Goal: Use online tool/utility: Utilize a website feature to perform a specific function

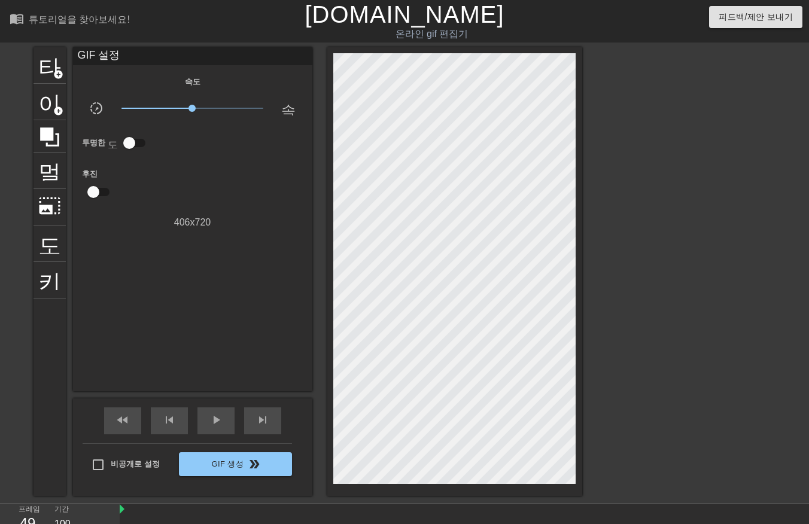
scroll to position [29, 0]
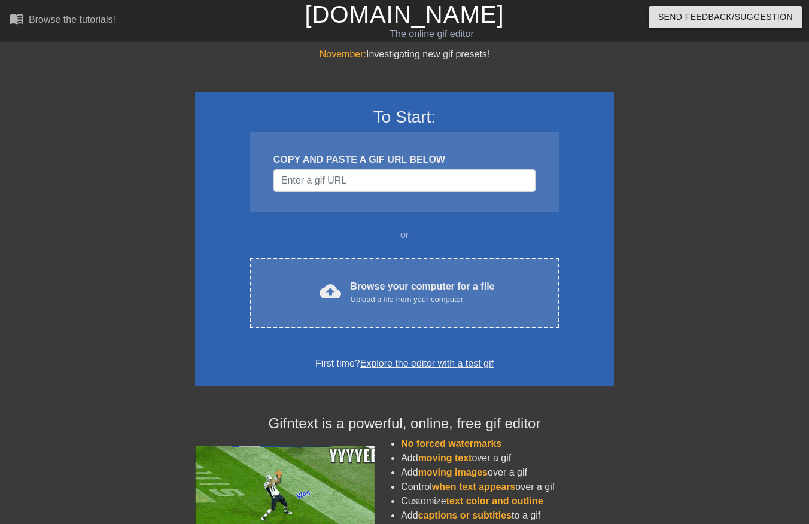
scroll to position [29, 0]
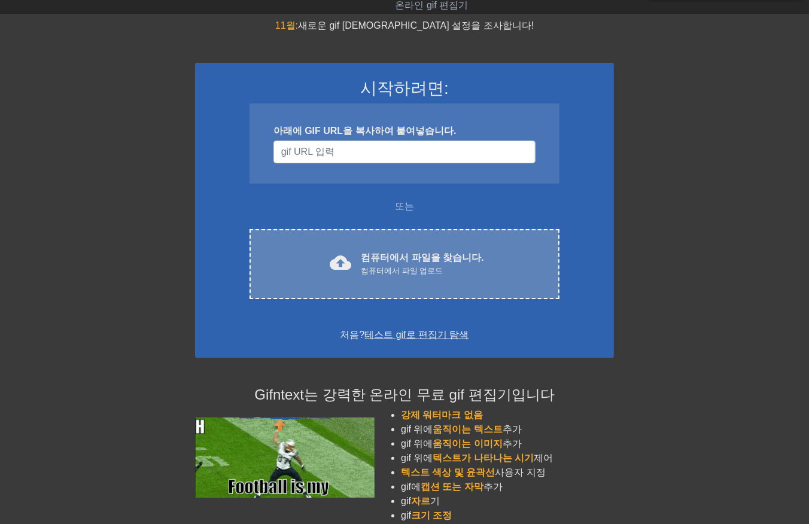
click at [453, 261] on font "컴퓨터에서 파일을 찾습니다." at bounding box center [422, 258] width 123 height 10
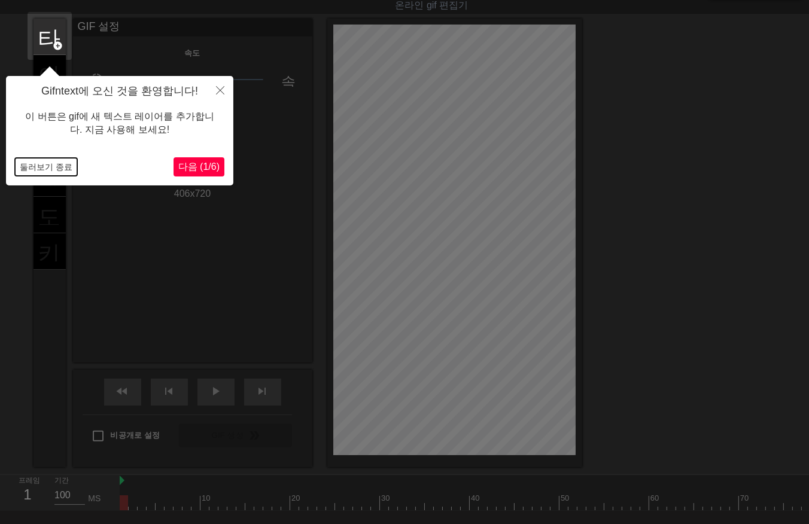
click at [31, 165] on button "둘러보기 종료" at bounding box center [46, 167] width 62 height 18
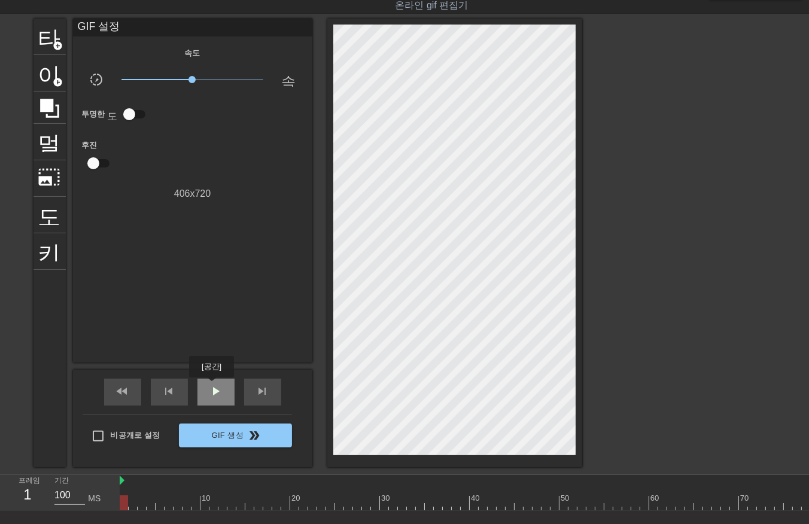
click at [211, 386] on span "play_arrow" at bounding box center [216, 391] width 14 height 14
click at [211, 386] on span "일시 중지" at bounding box center [216, 391] width 14 height 14
click at [472, 503] on div at bounding box center [582, 503] width 925 height 15
click at [482, 505] on div at bounding box center [582, 503] width 925 height 15
click at [469, 503] on div at bounding box center [582, 503] width 925 height 15
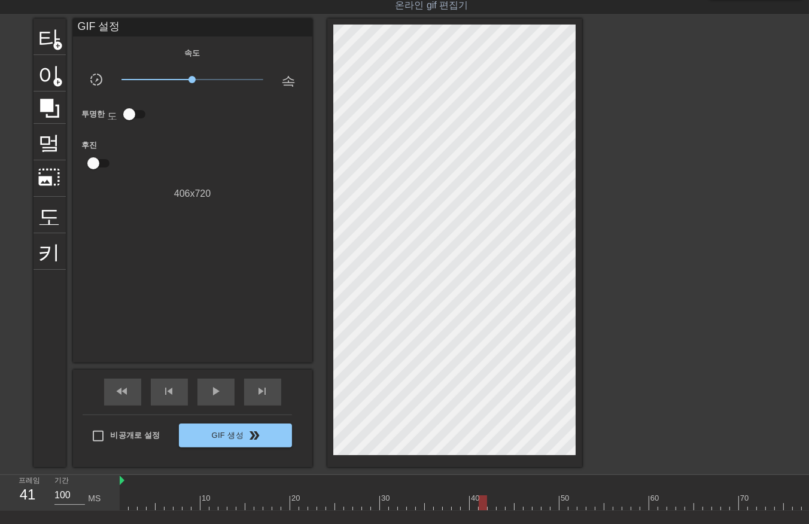
click at [481, 506] on div at bounding box center [582, 503] width 925 height 15
click at [122, 500] on div at bounding box center [582, 503] width 925 height 15
click at [214, 396] on span "play_arrow" at bounding box center [216, 391] width 14 height 14
click at [214, 396] on span "일시 중지" at bounding box center [216, 391] width 14 height 14
click at [122, 503] on div at bounding box center [582, 503] width 925 height 15
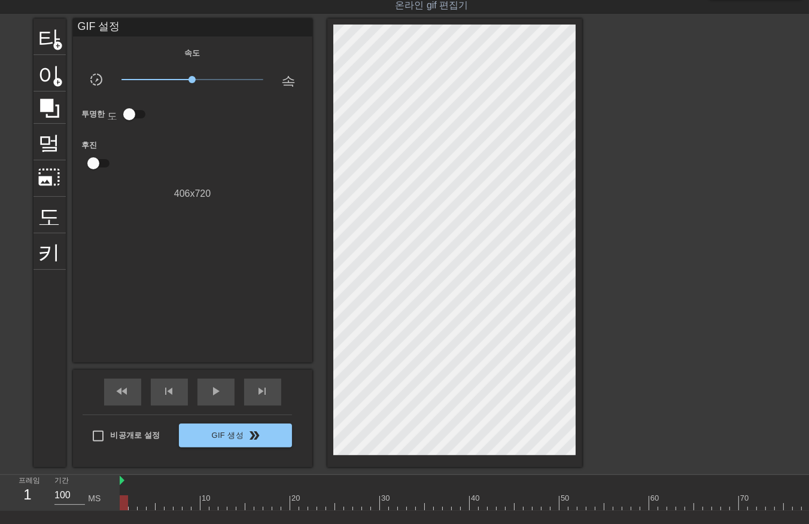
click at [119, 321] on div "GIF 설정 속도 slow_motion_video x1.00 속도 투명한 도움말 후진 406 x 720" at bounding box center [192, 191] width 239 height 344
click at [129, 503] on div at bounding box center [582, 503] width 925 height 15
click at [120, 504] on div at bounding box center [582, 503] width 925 height 15
drag, startPoint x: 132, startPoint y: 504, endPoint x: 139, endPoint y: 523, distance: 20.7
click at [132, 506] on div at bounding box center [582, 503] width 925 height 15
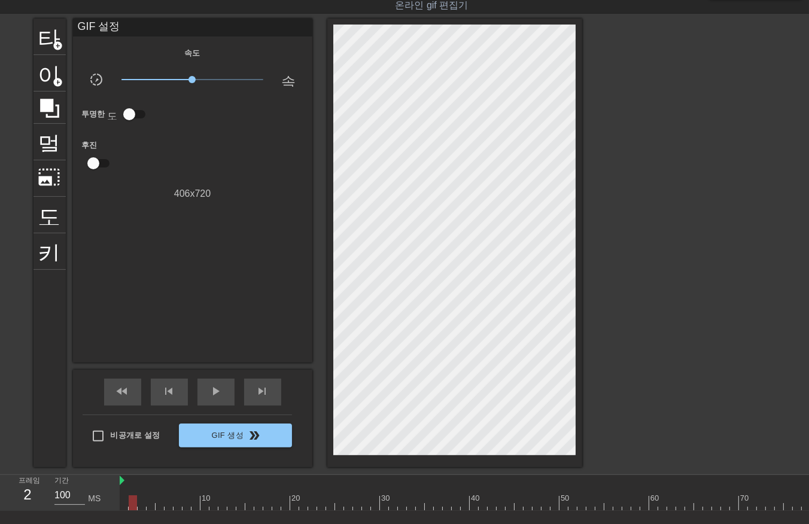
click at [141, 506] on div at bounding box center [582, 503] width 925 height 15
click at [150, 508] on div at bounding box center [582, 503] width 925 height 15
drag, startPoint x: 157, startPoint y: 503, endPoint x: 164, endPoint y: 509, distance: 9.3
click at [157, 504] on div at bounding box center [582, 503] width 925 height 15
click at [165, 500] on div at bounding box center [582, 503] width 925 height 15
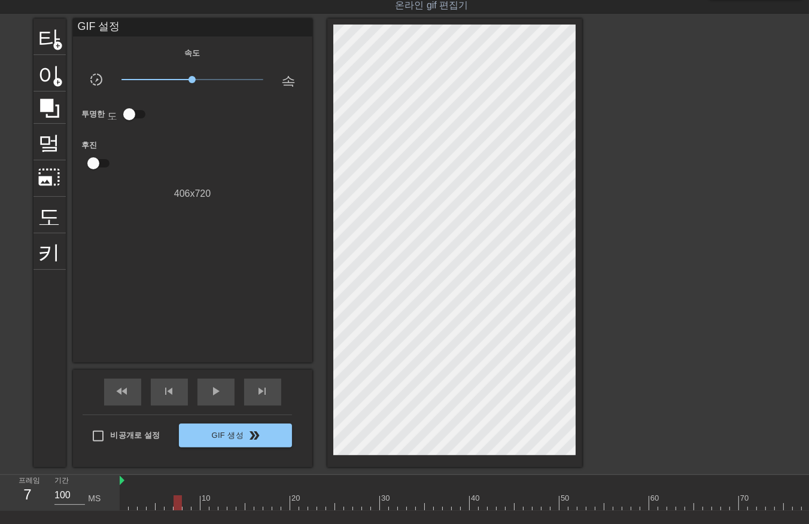
click at [175, 500] on div at bounding box center [582, 503] width 925 height 15
click at [183, 503] on div at bounding box center [582, 503] width 925 height 15
click at [193, 503] on div at bounding box center [582, 503] width 925 height 15
drag, startPoint x: 204, startPoint y: 503, endPoint x: 204, endPoint y: 510, distance: 7.2
click at [204, 503] on div at bounding box center [582, 503] width 925 height 15
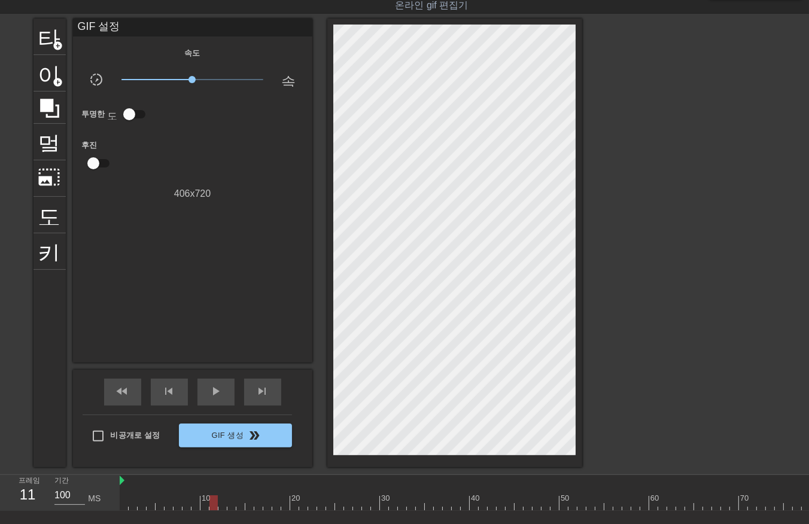
click at [211, 503] on div at bounding box center [582, 503] width 925 height 15
click at [222, 505] on div at bounding box center [582, 503] width 925 height 15
click at [231, 502] on div at bounding box center [582, 503] width 925 height 15
click at [240, 501] on div at bounding box center [582, 503] width 925 height 15
drag, startPoint x: 248, startPoint y: 502, endPoint x: 245, endPoint y: 507, distance: 6.2
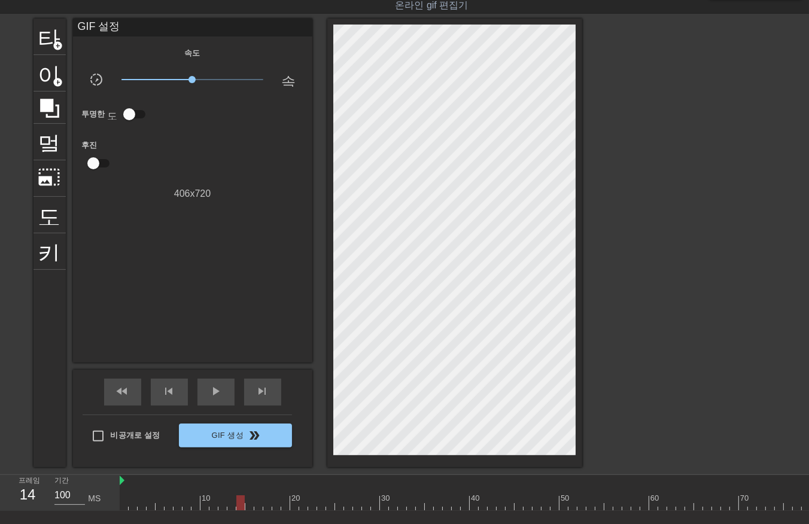
click at [247, 504] on div at bounding box center [582, 503] width 925 height 15
drag, startPoint x: 258, startPoint y: 502, endPoint x: 259, endPoint y: 509, distance: 7.8
click at [256, 506] on div at bounding box center [582, 503] width 925 height 15
drag, startPoint x: 267, startPoint y: 504, endPoint x: 259, endPoint y: 514, distance: 12.7
click at [265, 506] on div at bounding box center [582, 503] width 925 height 15
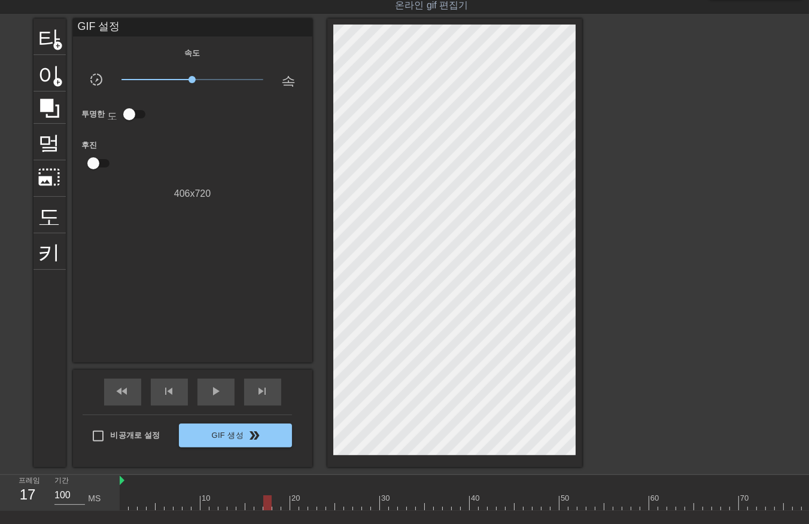
click at [275, 501] on div at bounding box center [582, 503] width 925 height 15
click at [286, 501] on div at bounding box center [582, 503] width 925 height 15
click at [296, 504] on div at bounding box center [582, 503] width 925 height 15
drag, startPoint x: 303, startPoint y: 503, endPoint x: 306, endPoint y: 509, distance: 6.7
click at [302, 506] on div at bounding box center [582, 503] width 925 height 15
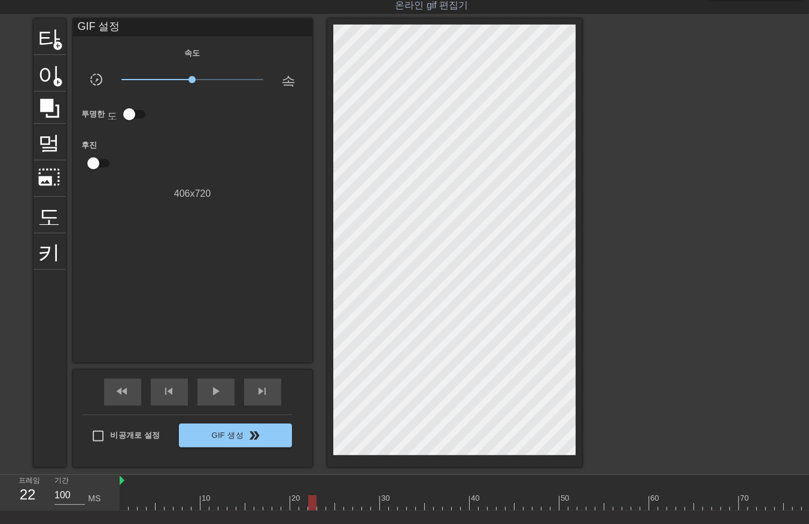
click at [309, 504] on div at bounding box center [582, 503] width 925 height 15
click at [320, 504] on div at bounding box center [582, 503] width 925 height 15
click at [330, 500] on div at bounding box center [582, 503] width 925 height 15
drag, startPoint x: 336, startPoint y: 504, endPoint x: 339, endPoint y: 515, distance: 11.4
click at [335, 509] on div at bounding box center [582, 503] width 925 height 15
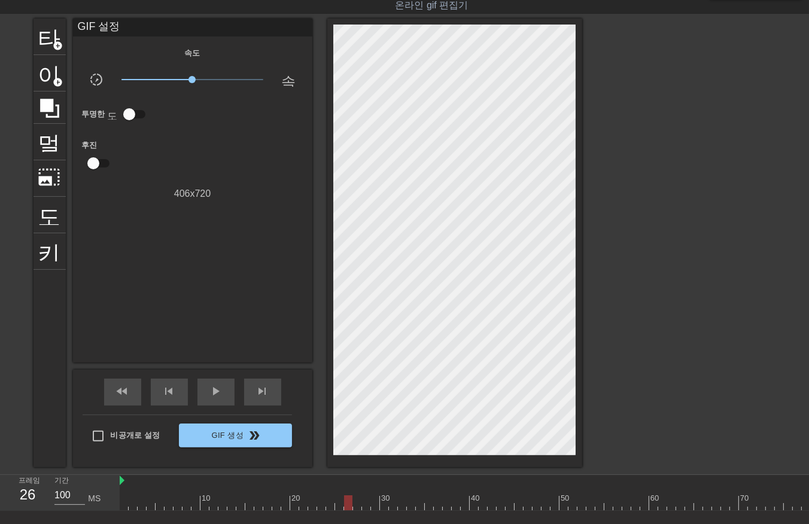
drag, startPoint x: 346, startPoint y: 501, endPoint x: 348, endPoint y: 509, distance: 8.0
click at [346, 504] on div at bounding box center [582, 503] width 925 height 15
drag, startPoint x: 354, startPoint y: 503, endPoint x: 357, endPoint y: 511, distance: 8.3
click at [354, 505] on div at bounding box center [582, 503] width 925 height 15
click at [363, 506] on div at bounding box center [582, 503] width 925 height 15
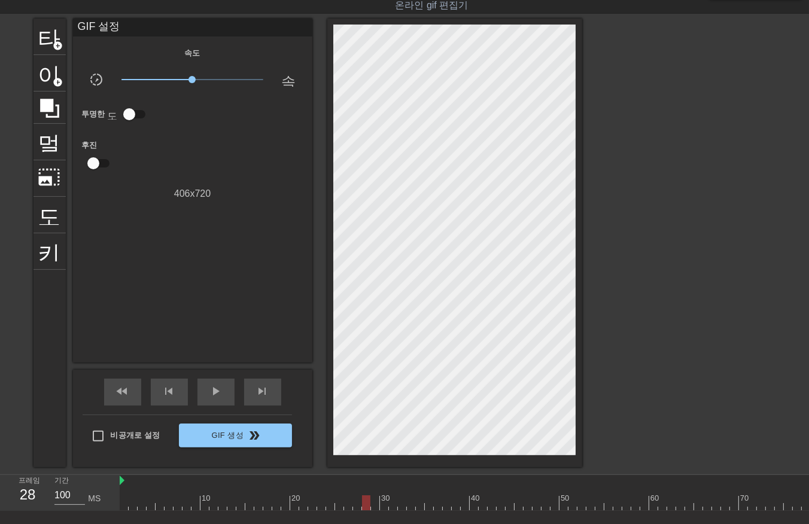
drag, startPoint x: 374, startPoint y: 500, endPoint x: 374, endPoint y: 509, distance: 8.4
click at [374, 508] on div at bounding box center [582, 503] width 925 height 15
click at [386, 505] on div at bounding box center [582, 503] width 925 height 15
drag, startPoint x: 395, startPoint y: 500, endPoint x: 393, endPoint y: 506, distance: 6.4
click at [393, 505] on div at bounding box center [582, 503] width 925 height 15
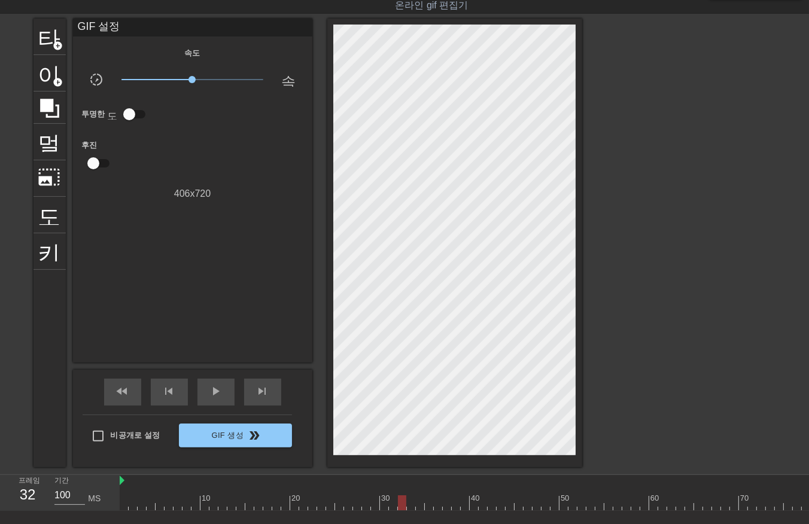
click at [402, 499] on div at bounding box center [582, 503] width 925 height 15
click at [409, 504] on div at bounding box center [582, 503] width 925 height 15
click at [419, 502] on div at bounding box center [582, 503] width 925 height 15
click at [429, 507] on div at bounding box center [582, 503] width 925 height 15
click at [438, 503] on div at bounding box center [582, 503] width 925 height 15
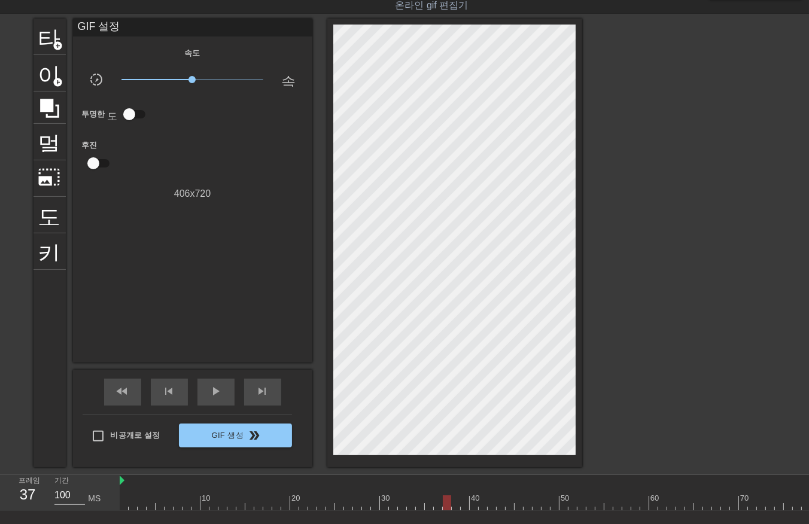
click at [445, 505] on div at bounding box center [582, 503] width 925 height 15
click at [453, 504] on div at bounding box center [582, 503] width 925 height 15
click at [467, 502] on div at bounding box center [582, 503] width 925 height 15
drag, startPoint x: 473, startPoint y: 503, endPoint x: 468, endPoint y: 509, distance: 8.1
click at [471, 504] on div at bounding box center [582, 503] width 925 height 15
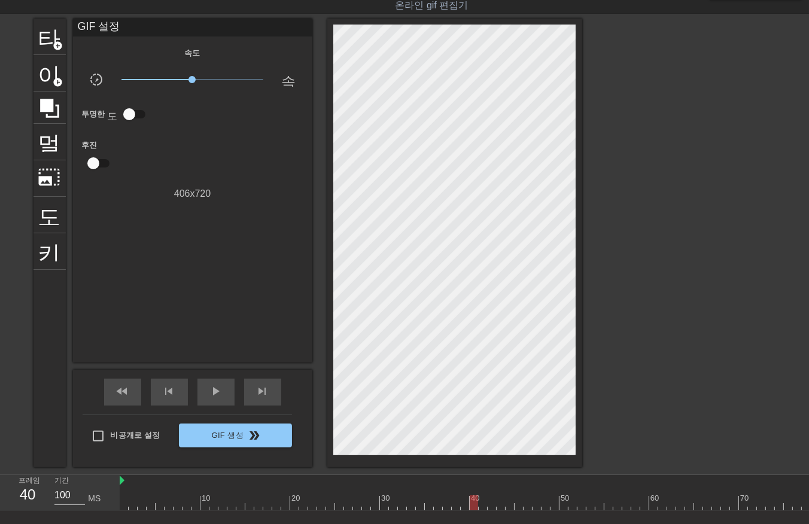
click at [480, 501] on div at bounding box center [582, 503] width 925 height 15
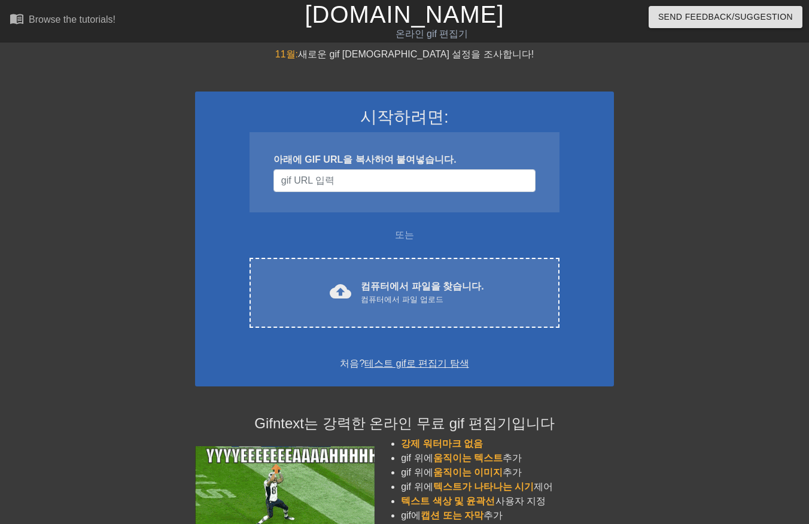
scroll to position [29, 0]
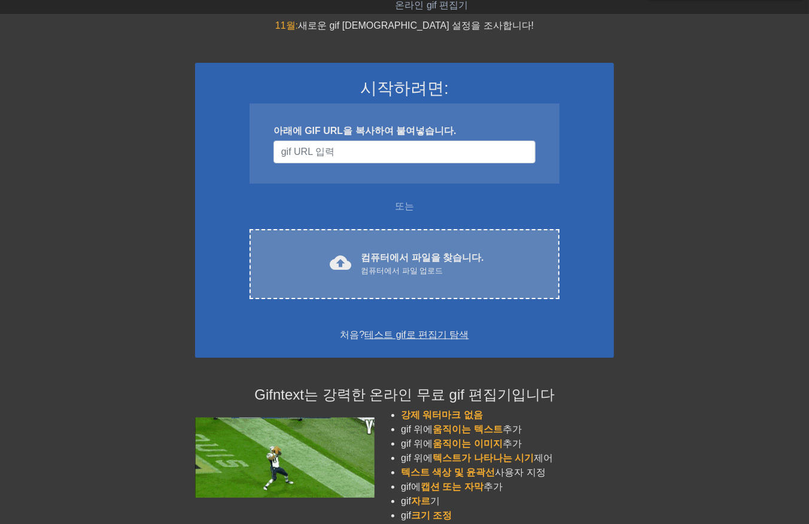
click at [383, 261] on font "컴퓨터에서 파일을 찾습니다." at bounding box center [422, 258] width 123 height 10
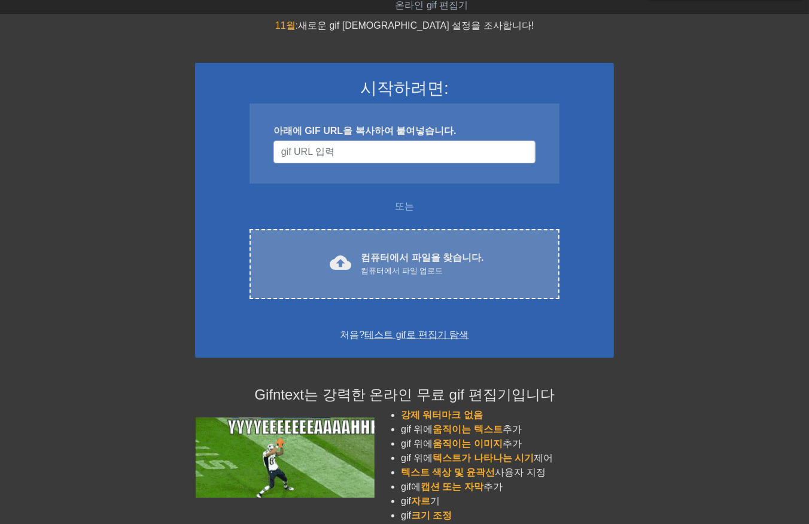
scroll to position [0, 0]
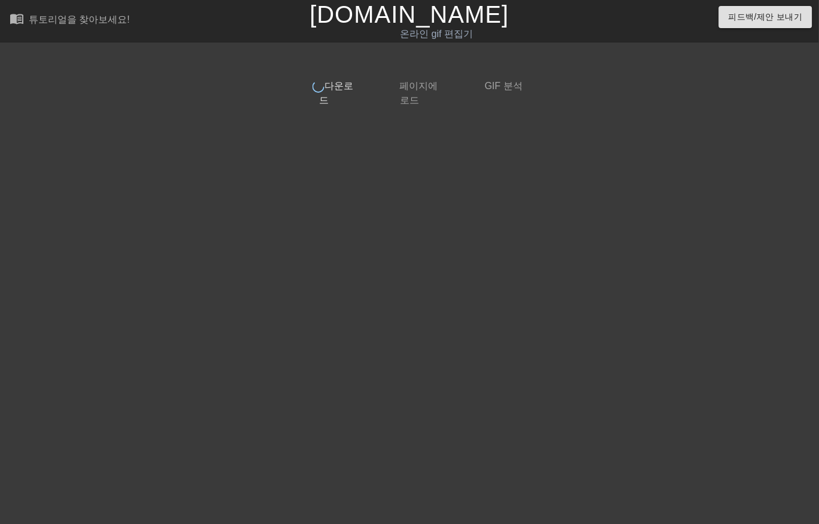
drag, startPoint x: 383, startPoint y: 261, endPoint x: 238, endPoint y: 77, distance: 234.5
click at [237, 59] on div at bounding box center [186, 226] width 180 height 359
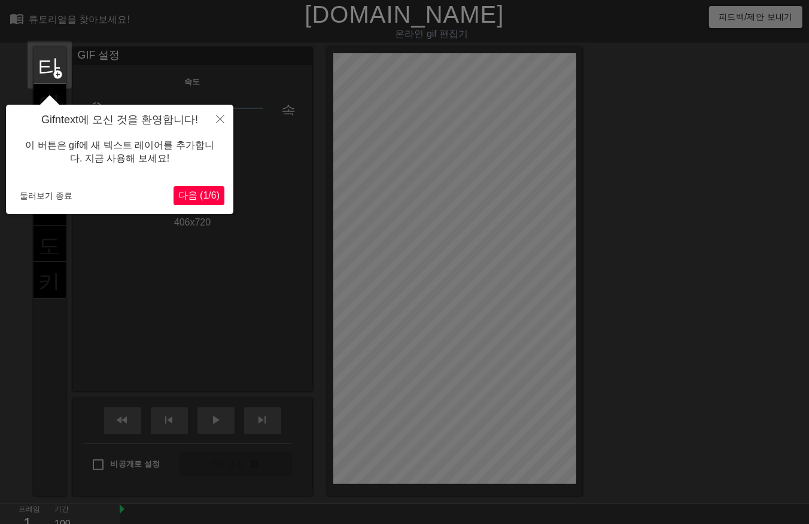
scroll to position [29, 0]
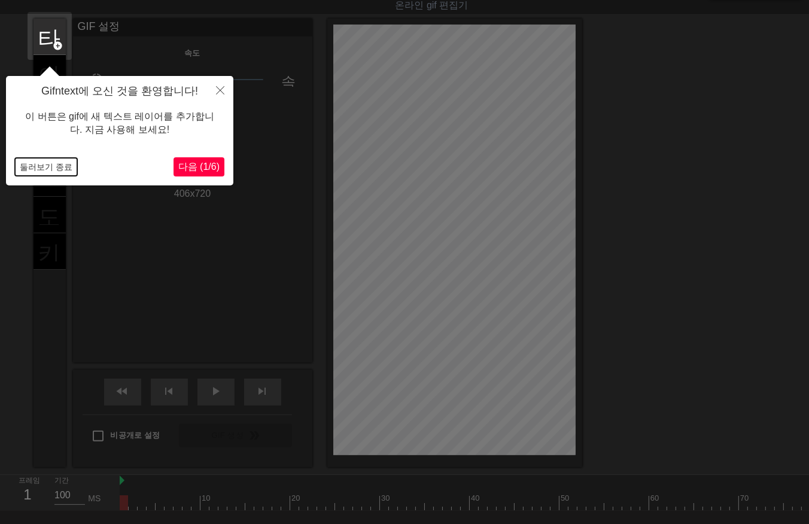
click at [44, 162] on button "둘러보기 종료" at bounding box center [46, 167] width 62 height 18
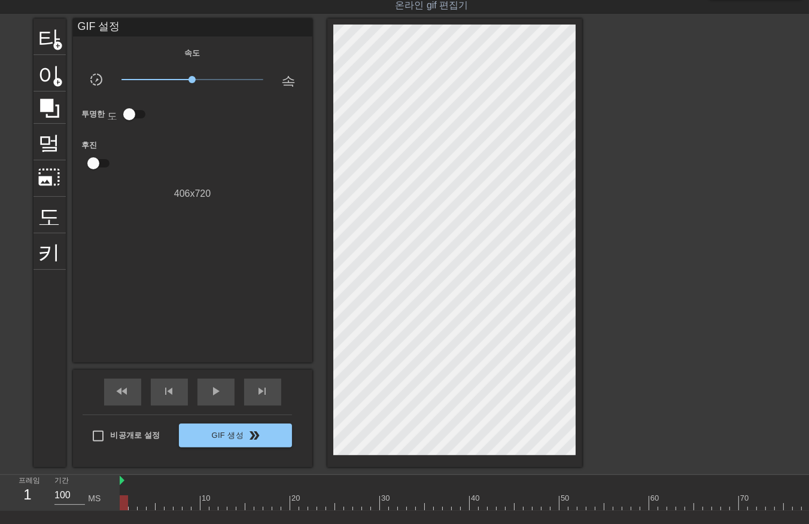
click at [211, 503] on div at bounding box center [690, 503] width 1140 height 15
drag, startPoint x: 262, startPoint y: 504, endPoint x: 271, endPoint y: 499, distance: 10.2
click at [269, 501] on div at bounding box center [690, 503] width 1140 height 15
drag, startPoint x: 292, startPoint y: 505, endPoint x: 300, endPoint y: 503, distance: 9.1
click at [296, 505] on div at bounding box center [690, 503] width 1140 height 15
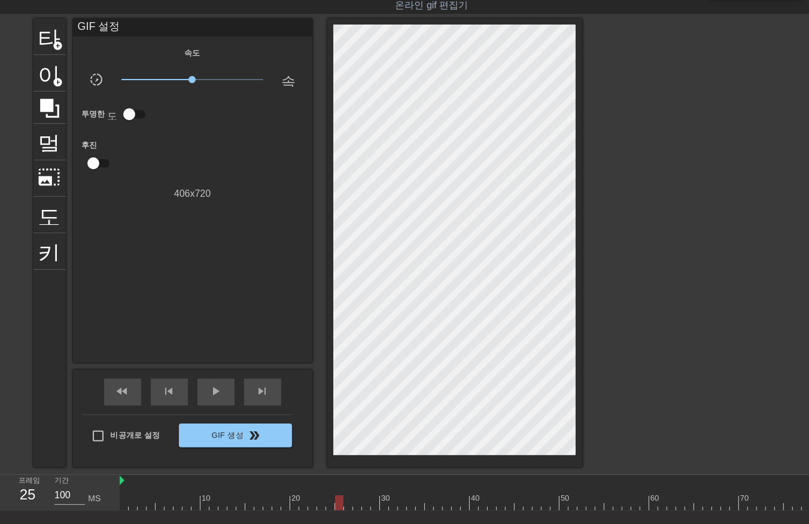
click at [341, 502] on div at bounding box center [690, 503] width 1140 height 15
drag, startPoint x: 360, startPoint y: 498, endPoint x: 367, endPoint y: 499, distance: 6.6
click at [366, 499] on div at bounding box center [690, 503] width 1140 height 15
drag, startPoint x: 390, startPoint y: 493, endPoint x: 408, endPoint y: 489, distance: 17.9
click at [402, 491] on div "10 20 30 40 50 60 70 80 90 100 110 120" at bounding box center [690, 496] width 1140 height 19
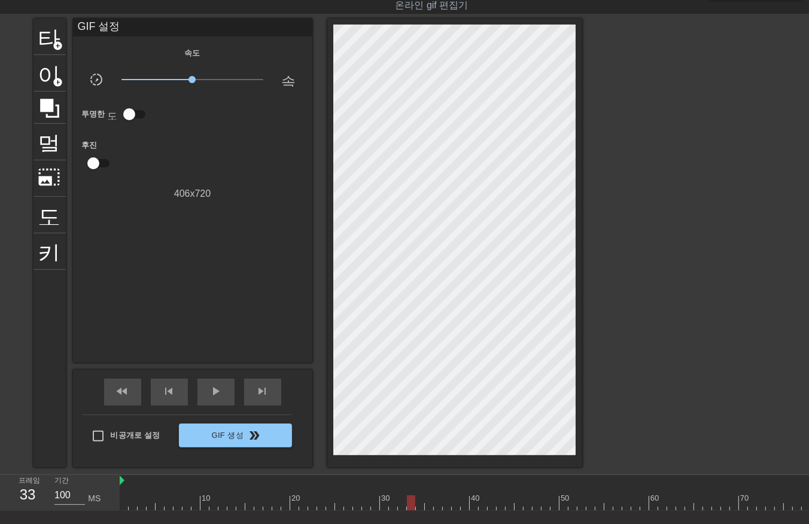
drag, startPoint x: 409, startPoint y: 489, endPoint x: 427, endPoint y: 487, distance: 17.5
click at [421, 488] on div "10 20 30 40 50 60 70 80 90 100 110 120" at bounding box center [690, 496] width 1140 height 19
drag, startPoint x: 427, startPoint y: 487, endPoint x: 438, endPoint y: 488, distance: 11.4
click at [435, 489] on div "10 20 30 40 50 60 70 80 90 100 110 120" at bounding box center [690, 496] width 1140 height 19
drag, startPoint x: 444, startPoint y: 491, endPoint x: 458, endPoint y: 491, distance: 14.4
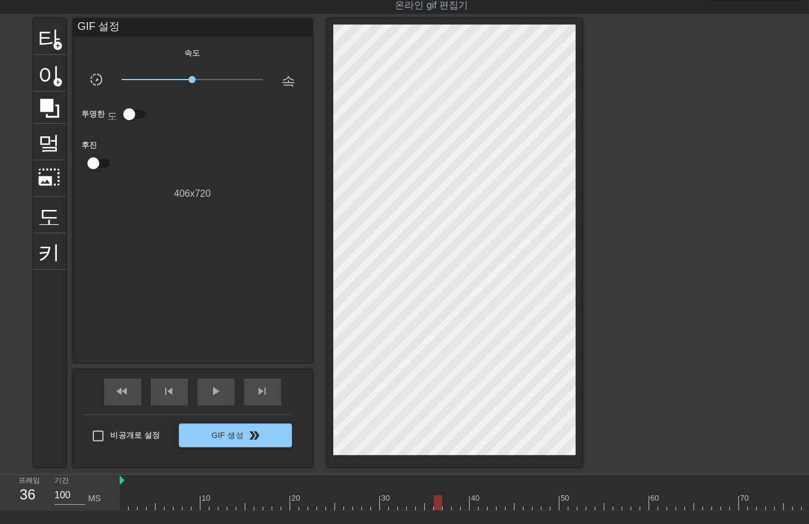
click at [456, 491] on div "10 20 30 40 50 60 70 80 90 100 110 120" at bounding box center [690, 496] width 1140 height 19
drag, startPoint x: 462, startPoint y: 491, endPoint x: 473, endPoint y: 495, distance: 12.1
click at [472, 495] on div "10 20 30 40 50 60 70 80 90 100 110 120" at bounding box center [690, 492] width 1140 height 35
drag, startPoint x: 476, startPoint y: 495, endPoint x: 491, endPoint y: 502, distance: 16.9
click at [486, 506] on div at bounding box center [690, 503] width 1140 height 15
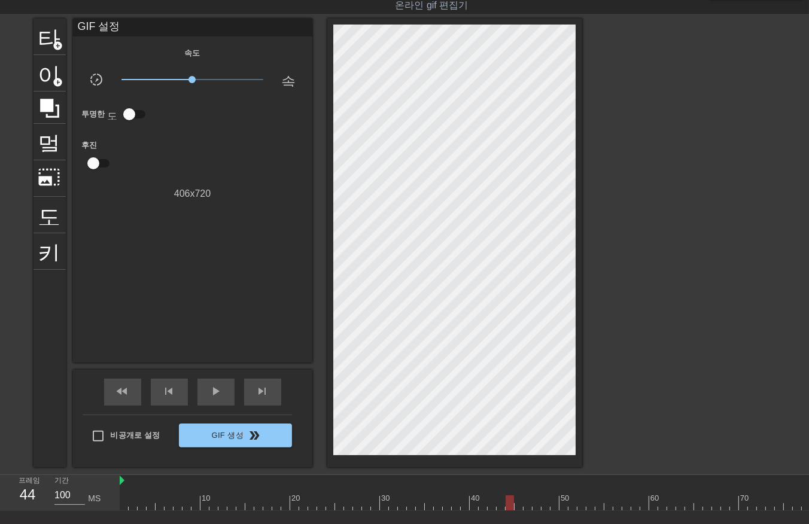
drag, startPoint x: 505, startPoint y: 503, endPoint x: 541, endPoint y: 492, distance: 36.9
click at [515, 502] on div at bounding box center [690, 503] width 1140 height 15
drag, startPoint x: 541, startPoint y: 491, endPoint x: 547, endPoint y: 492, distance: 6.0
click at [545, 493] on div "10 20 30 40 50 60 70 80 90 100 110 120" at bounding box center [690, 496] width 1140 height 19
drag, startPoint x: 553, startPoint y: 492, endPoint x: 558, endPoint y: 491, distance: 6.1
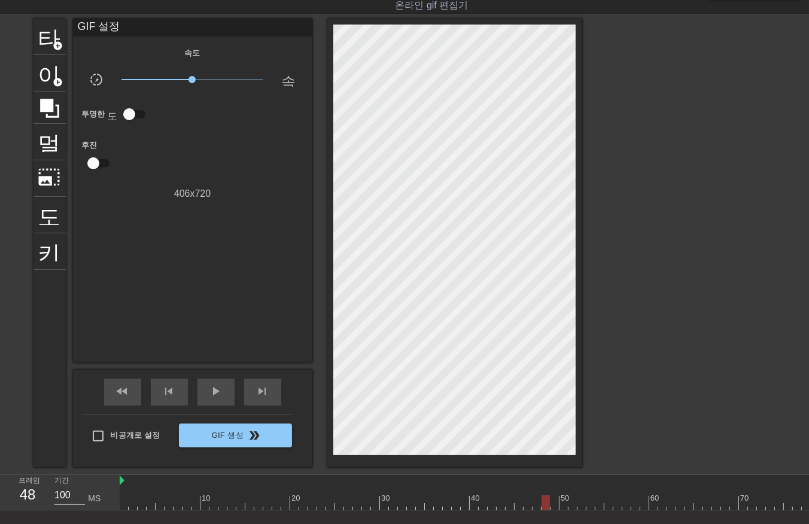
click at [555, 493] on div at bounding box center [555, 494] width 9 height 15
drag, startPoint x: 575, startPoint y: 487, endPoint x: 582, endPoint y: 485, distance: 7.4
click at [578, 487] on div "10 20 30 40 50 60 70 80 90 100 110 120" at bounding box center [690, 496] width 1140 height 19
click at [561, 505] on div at bounding box center [690, 503] width 1140 height 15
click at [570, 503] on div at bounding box center [690, 503] width 1140 height 15
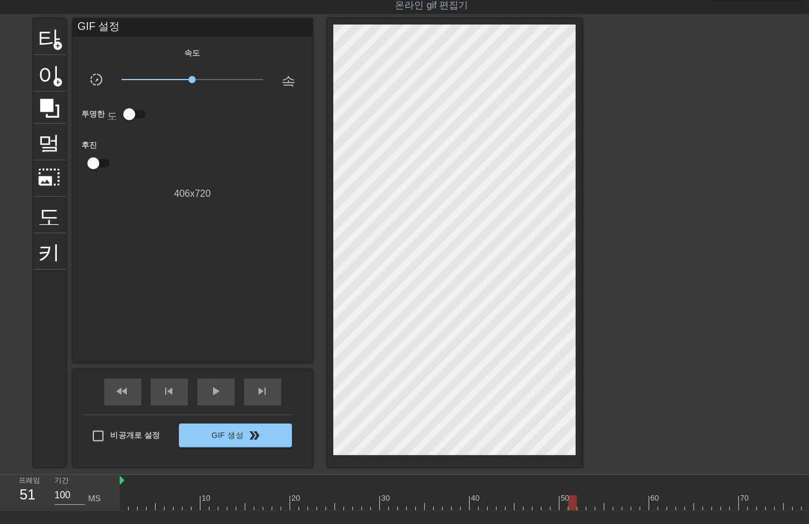
click at [554, 504] on div at bounding box center [690, 503] width 1140 height 15
click at [547, 504] on div at bounding box center [690, 503] width 1140 height 15
click at [536, 506] on div at bounding box center [690, 503] width 1140 height 15
click at [530, 506] on div at bounding box center [690, 503] width 1140 height 15
click at [521, 507] on div at bounding box center [690, 503] width 1140 height 15
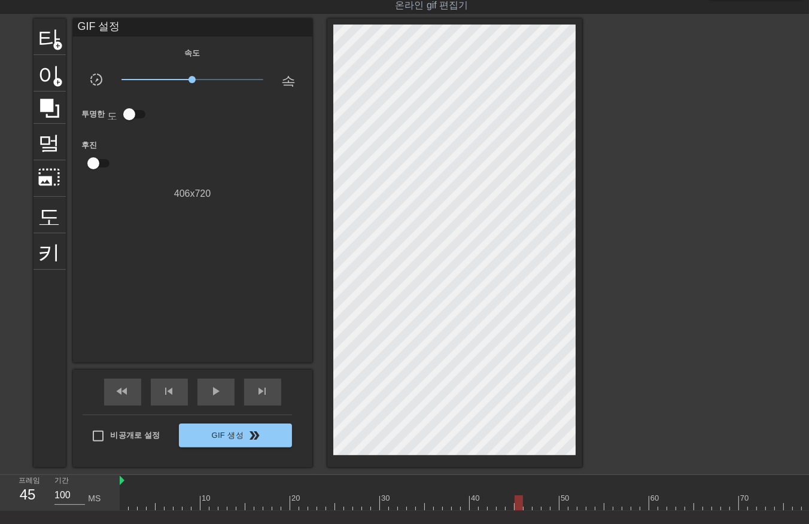
click at [432, 506] on div at bounding box center [690, 503] width 1140 height 15
click at [420, 503] on div at bounding box center [690, 503] width 1140 height 15
click at [403, 508] on div at bounding box center [690, 503] width 1140 height 15
click at [391, 509] on div at bounding box center [690, 503] width 1140 height 15
click at [384, 509] on div at bounding box center [690, 503] width 1140 height 15
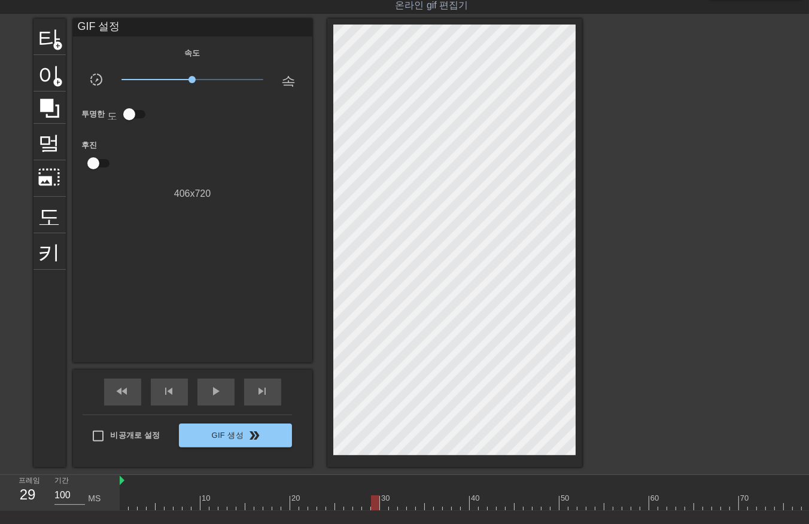
click at [373, 509] on div at bounding box center [690, 503] width 1140 height 15
drag, startPoint x: 368, startPoint y: 506, endPoint x: 353, endPoint y: 508, distance: 14.4
click at [362, 507] on div at bounding box center [690, 503] width 1140 height 15
drag, startPoint x: 345, startPoint y: 510, endPoint x: 312, endPoint y: 505, distance: 32.8
click at [336, 509] on div "10 20 30 40 50 60 70 80 90 100 110 120" at bounding box center [690, 493] width 1140 height 36
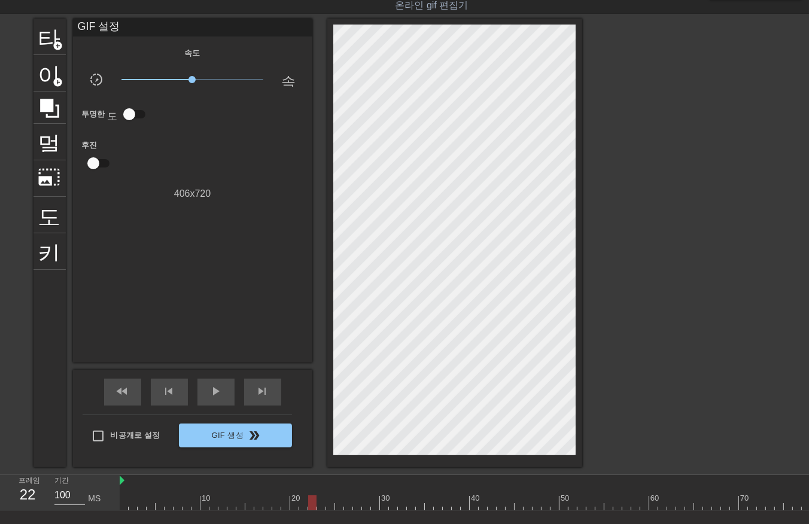
click at [309, 505] on div at bounding box center [690, 503] width 1140 height 15
drag, startPoint x: 301, startPoint y: 506, endPoint x: 286, endPoint y: 507, distance: 15.0
click at [290, 507] on div at bounding box center [690, 503] width 1140 height 15
click at [283, 506] on div at bounding box center [690, 503] width 1140 height 15
drag, startPoint x: 278, startPoint y: 506, endPoint x: 266, endPoint y: 508, distance: 12.0
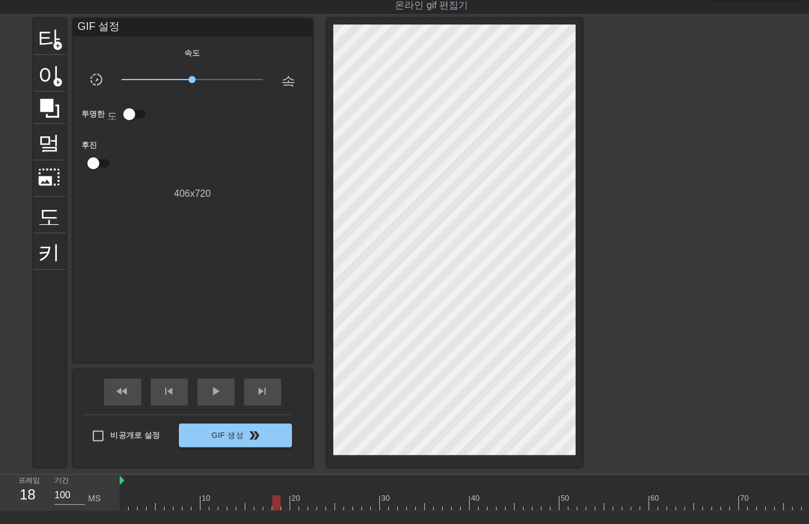
click at [271, 508] on div at bounding box center [690, 503] width 1140 height 15
click at [260, 508] on div at bounding box center [690, 503] width 1140 height 15
drag, startPoint x: 238, startPoint y: 509, endPoint x: 230, endPoint y: 508, distance: 7.9
click at [236, 509] on div at bounding box center [690, 503] width 1140 height 15
click at [230, 507] on div at bounding box center [690, 503] width 1140 height 15
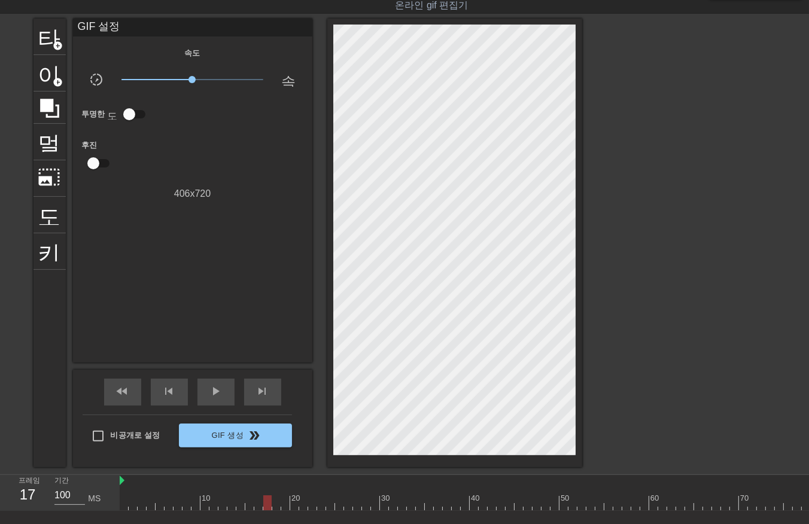
click at [268, 500] on div at bounding box center [690, 503] width 1140 height 15
click at [282, 503] on div at bounding box center [690, 503] width 1140 height 15
click at [283, 503] on div at bounding box center [285, 503] width 8 height 15
drag, startPoint x: 306, startPoint y: 500, endPoint x: 315, endPoint y: 502, distance: 9.2
click at [313, 502] on div at bounding box center [690, 503] width 1140 height 15
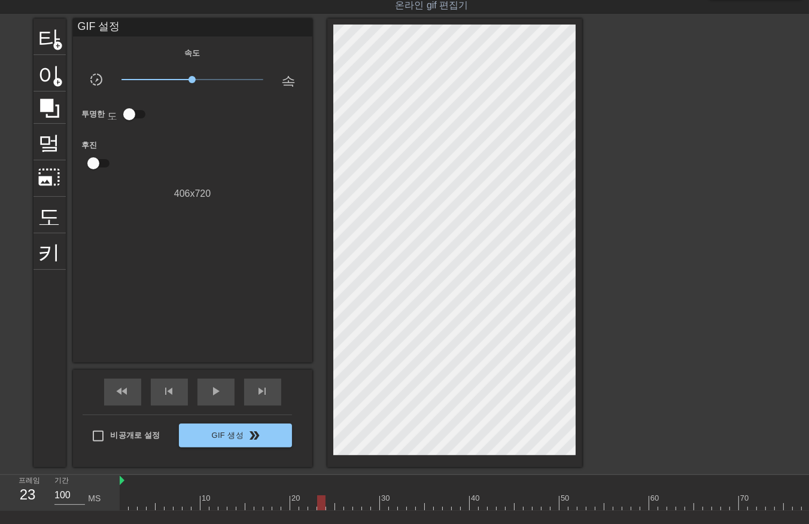
drag, startPoint x: 321, startPoint y: 502, endPoint x: 337, endPoint y: 506, distance: 16.9
click at [334, 506] on div at bounding box center [690, 503] width 1140 height 15
click at [349, 506] on div at bounding box center [690, 503] width 1140 height 15
click at [369, 499] on div at bounding box center [690, 503] width 1140 height 15
click at [373, 497] on div at bounding box center [690, 503] width 1140 height 15
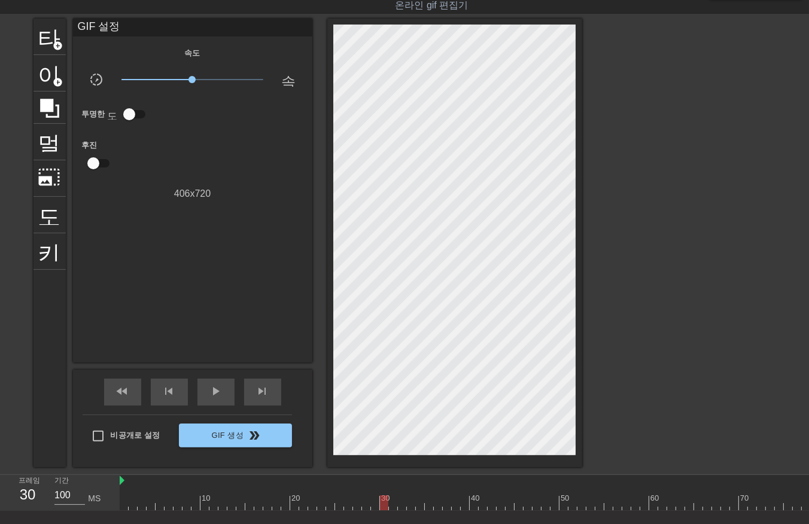
click at [381, 505] on div at bounding box center [690, 503] width 1140 height 15
click at [394, 504] on div at bounding box center [690, 503] width 1140 height 15
click at [403, 500] on div at bounding box center [690, 503] width 1140 height 15
click at [429, 494] on div "10 20 30 40 50 60 70 80 90 100 110 120" at bounding box center [690, 492] width 1140 height 35
click at [435, 493] on div at bounding box center [438, 494] width 9 height 15
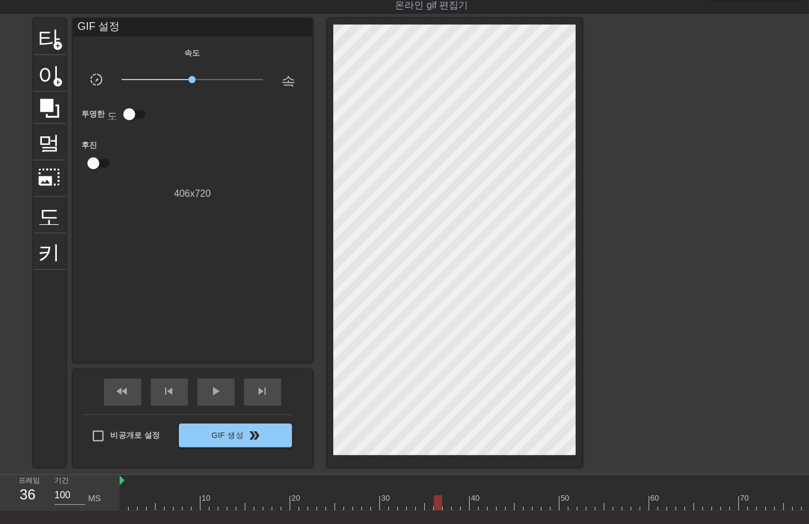
click at [456, 495] on div "10 20 30 40 50 60 70 80 90 100 110 120" at bounding box center [690, 492] width 1140 height 35
drag, startPoint x: 462, startPoint y: 495, endPoint x: 475, endPoint y: 499, distance: 13.7
click at [473, 499] on div at bounding box center [690, 503] width 1140 height 15
drag, startPoint x: 479, startPoint y: 498, endPoint x: 487, endPoint y: 498, distance: 7.2
click at [485, 498] on div at bounding box center [690, 503] width 1140 height 15
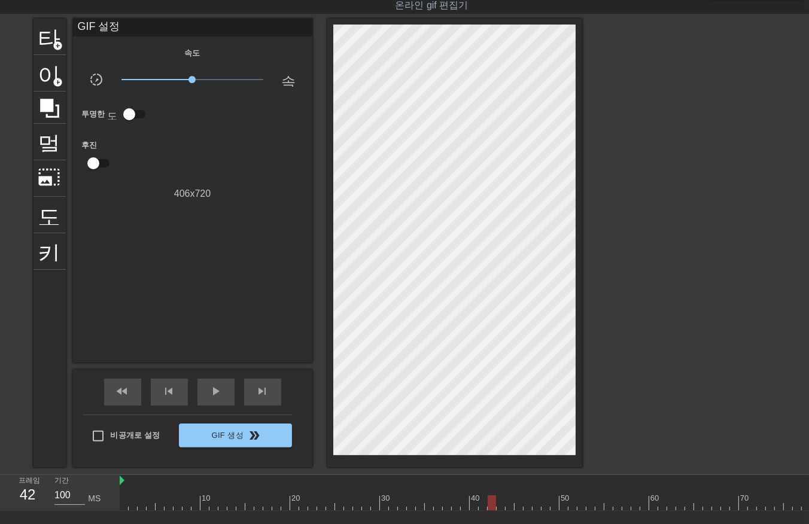
drag, startPoint x: 493, startPoint y: 497, endPoint x: 499, endPoint y: 500, distance: 6.4
click at [497, 500] on div at bounding box center [690, 503] width 1140 height 15
click at [505, 499] on div at bounding box center [501, 503] width 8 height 15
click at [511, 500] on div at bounding box center [510, 503] width 8 height 15
click at [509, 503] on div at bounding box center [690, 503] width 1140 height 15
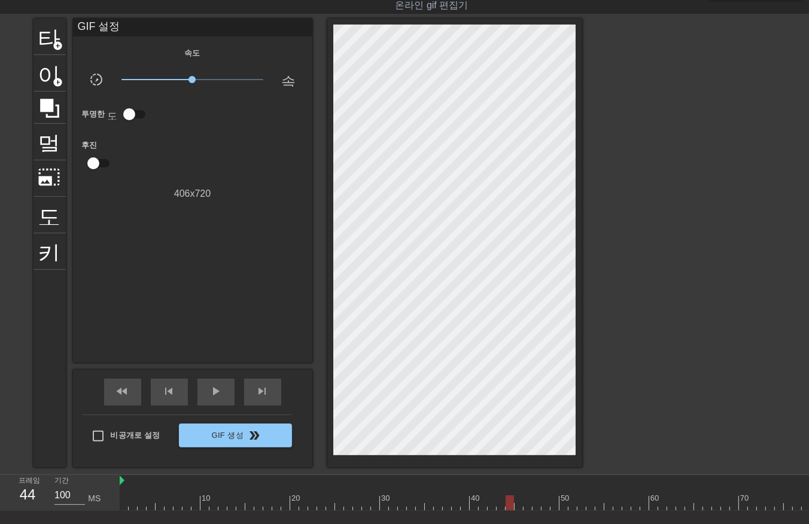
click at [515, 503] on div at bounding box center [690, 503] width 1140 height 15
drag, startPoint x: 524, startPoint y: 500, endPoint x: 531, endPoint y: 499, distance: 7.3
click at [524, 500] on div at bounding box center [690, 503] width 1140 height 15
click at [540, 499] on div at bounding box center [690, 503] width 1140 height 15
click at [547, 503] on div at bounding box center [690, 503] width 1140 height 15
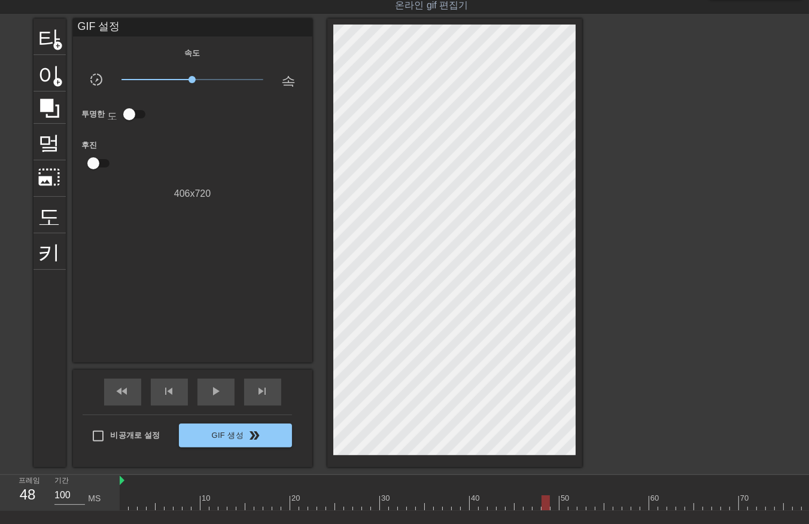
click at [555, 500] on div at bounding box center [690, 503] width 1140 height 15
click at [563, 502] on div at bounding box center [690, 503] width 1140 height 15
click at [522, 509] on div at bounding box center [690, 503] width 1140 height 15
click at [503, 503] on div at bounding box center [690, 503] width 1140 height 15
click at [482, 506] on div at bounding box center [690, 503] width 1140 height 15
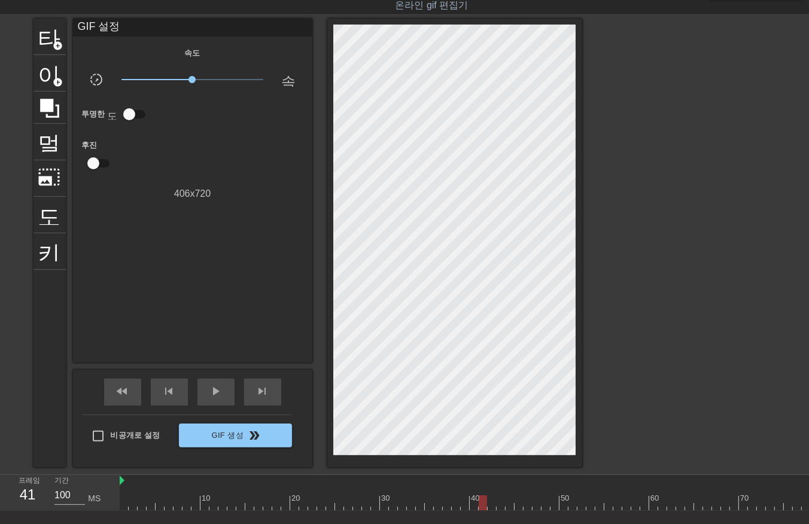
click at [459, 508] on div at bounding box center [690, 503] width 1140 height 15
click at [465, 503] on div at bounding box center [690, 503] width 1140 height 15
click at [475, 501] on div at bounding box center [690, 503] width 1140 height 15
click at [462, 505] on div at bounding box center [690, 503] width 1140 height 15
click at [453, 504] on div at bounding box center [690, 503] width 1140 height 15
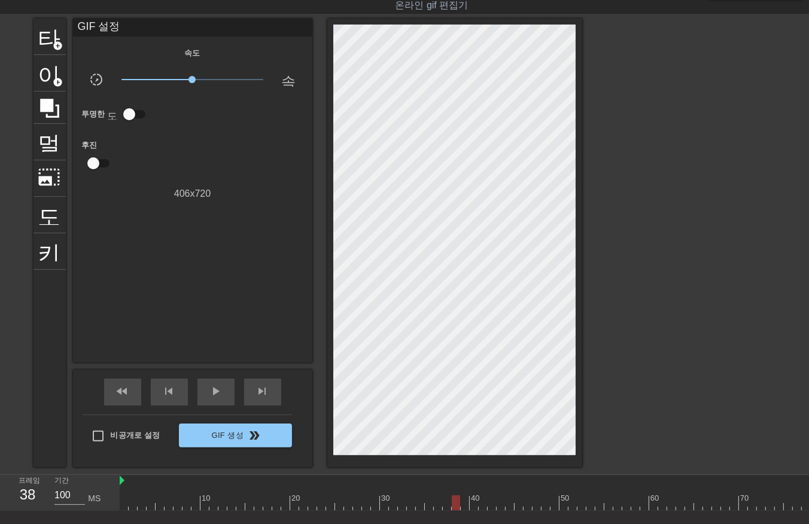
click at [445, 504] on div at bounding box center [690, 503] width 1140 height 15
click at [438, 505] on div at bounding box center [690, 503] width 1140 height 15
click at [427, 497] on div at bounding box center [690, 503] width 1140 height 15
click at [476, 497] on div at bounding box center [690, 503] width 1140 height 15
click at [488, 499] on div at bounding box center [690, 503] width 1140 height 15
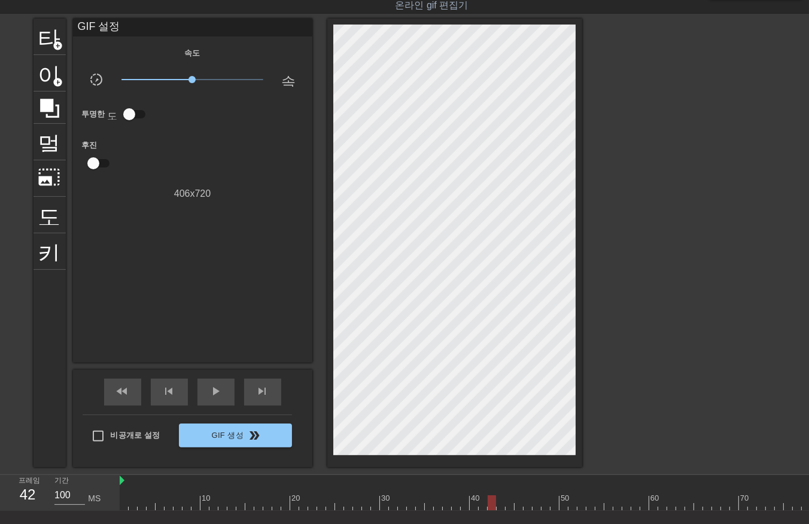
click at [251, 501] on div at bounding box center [690, 503] width 1140 height 15
click at [226, 503] on div at bounding box center [690, 503] width 1140 height 15
drag, startPoint x: 206, startPoint y: 507, endPoint x: 199, endPoint y: 508, distance: 6.6
click at [205, 507] on div at bounding box center [690, 503] width 1140 height 15
click at [189, 509] on div at bounding box center [690, 503] width 1140 height 15
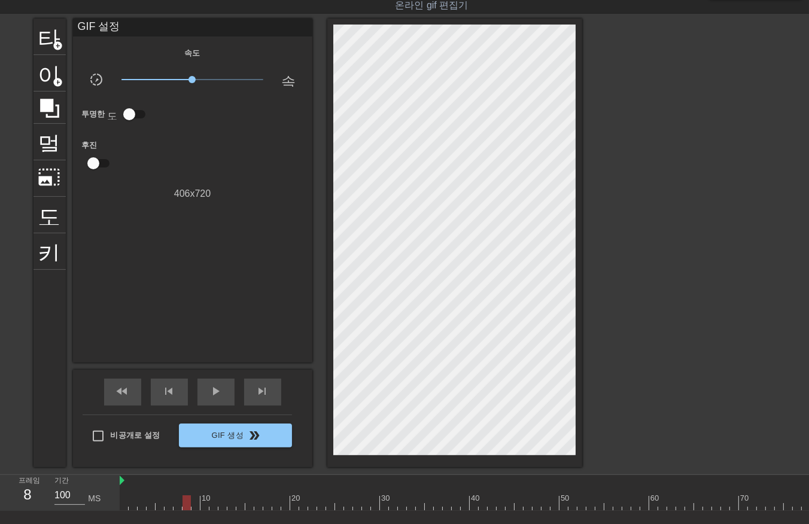
click at [193, 505] on div at bounding box center [690, 503] width 1140 height 15
click at [479, 507] on div at bounding box center [690, 503] width 1140 height 15
click at [488, 505] on div at bounding box center [690, 503] width 1140 height 15
click at [499, 500] on div at bounding box center [690, 503] width 1140 height 15
click at [248, 503] on div at bounding box center [690, 503] width 1140 height 15
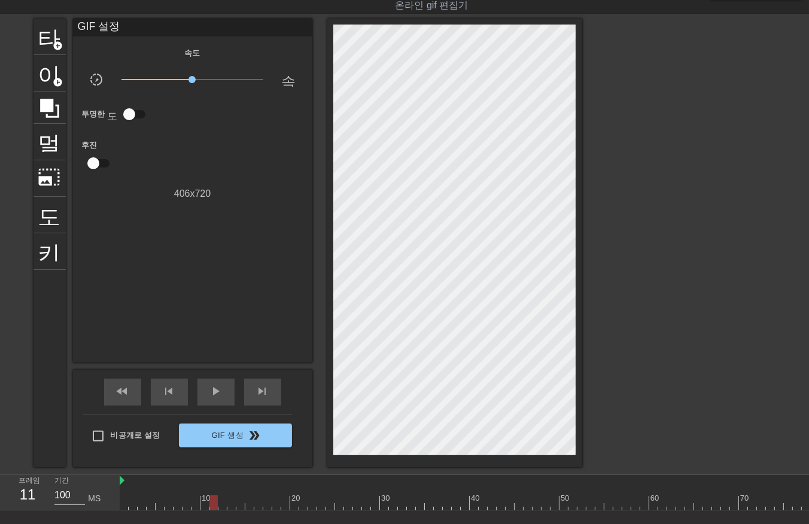
click at [215, 502] on div at bounding box center [690, 503] width 1140 height 15
click at [192, 508] on div at bounding box center [690, 503] width 1140 height 15
click at [204, 500] on div at bounding box center [690, 503] width 1140 height 15
click at [499, 502] on div at bounding box center [690, 503] width 1140 height 15
click at [511, 502] on div at bounding box center [690, 503] width 1140 height 15
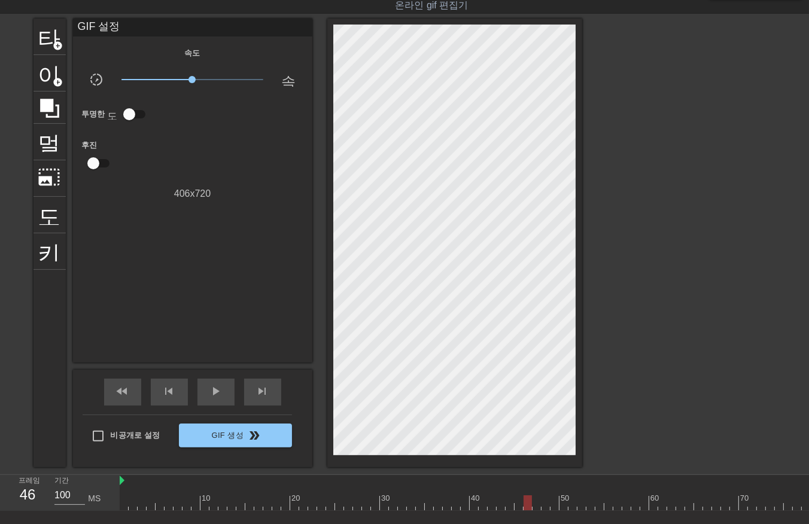
click at [526, 498] on div at bounding box center [690, 503] width 1140 height 15
click at [547, 491] on div at bounding box center [546, 494] width 9 height 15
click at [560, 489] on div "50" at bounding box center [564, 494] width 9 height 15
click at [126, 506] on div at bounding box center [690, 503] width 1140 height 15
click at [472, 497] on div at bounding box center [690, 503] width 1140 height 15
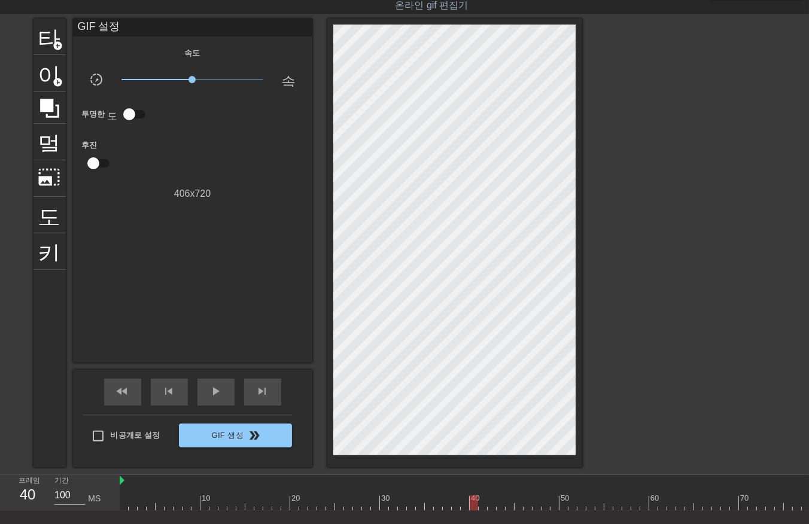
click at [482, 500] on div at bounding box center [690, 503] width 1140 height 15
click at [567, 501] on div at bounding box center [690, 503] width 1140 height 15
drag, startPoint x: 122, startPoint y: 499, endPoint x: 123, endPoint y: 506, distance: 7.8
click at [122, 500] on div at bounding box center [690, 503] width 1140 height 15
drag, startPoint x: 132, startPoint y: 500, endPoint x: 140, endPoint y: 509, distance: 11.9
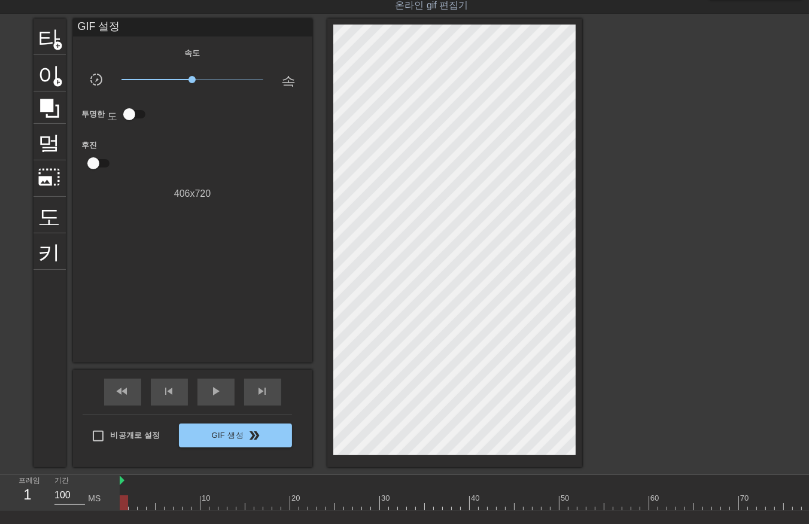
click at [133, 501] on div at bounding box center [690, 503] width 1140 height 15
click at [141, 503] on div at bounding box center [690, 503] width 1140 height 15
drag, startPoint x: 151, startPoint y: 503, endPoint x: 159, endPoint y: 509, distance: 10.7
click at [150, 503] on div at bounding box center [690, 503] width 1140 height 15
drag, startPoint x: 158, startPoint y: 501, endPoint x: 170, endPoint y: 513, distance: 16.9
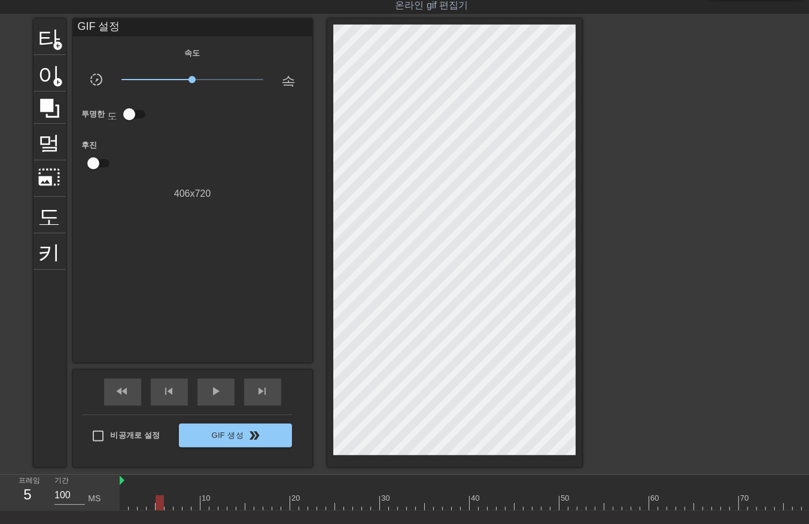
click at [158, 503] on div at bounding box center [690, 503] width 1140 height 15
click at [165, 505] on div at bounding box center [690, 503] width 1140 height 15
click at [176, 504] on div at bounding box center [690, 503] width 1140 height 15
click at [186, 503] on div at bounding box center [690, 503] width 1140 height 15
drag, startPoint x: 196, startPoint y: 504, endPoint x: 202, endPoint y: 506, distance: 7.0
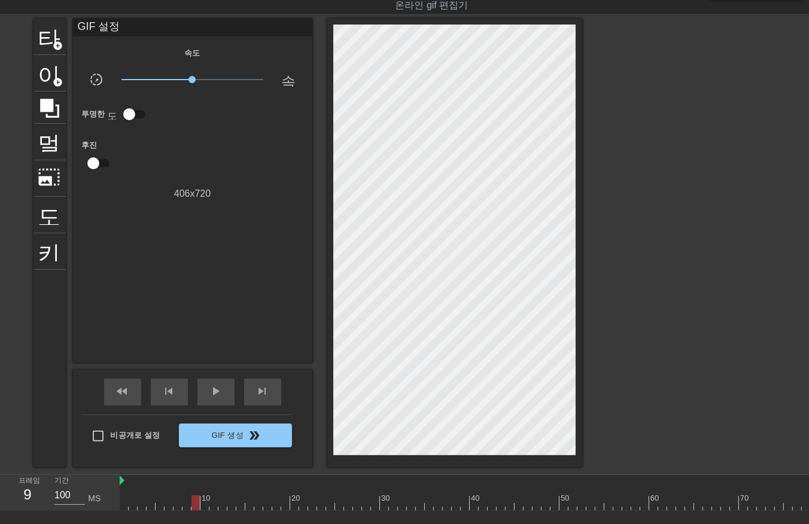
click at [196, 505] on div at bounding box center [690, 503] width 1140 height 15
click at [204, 503] on div at bounding box center [690, 503] width 1140 height 15
click at [211, 505] on div at bounding box center [690, 503] width 1140 height 15
click at [223, 506] on div at bounding box center [690, 503] width 1140 height 15
click at [229, 505] on div at bounding box center [690, 503] width 1140 height 15
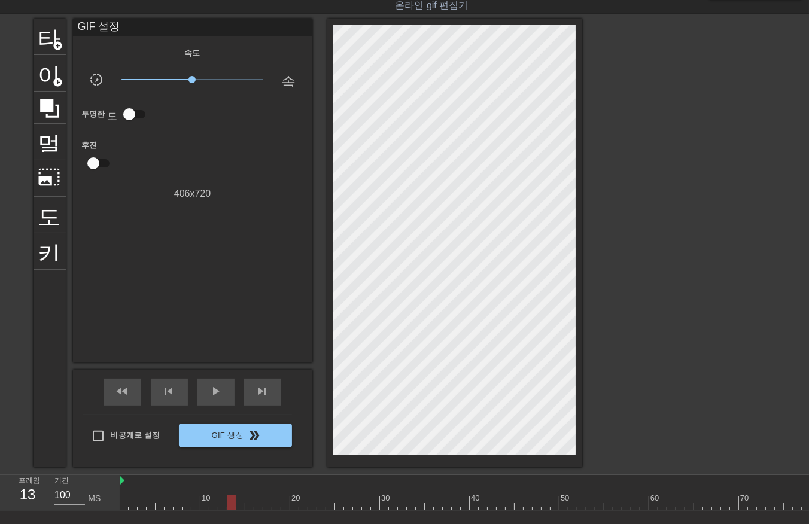
click at [239, 502] on div at bounding box center [690, 503] width 1140 height 15
click at [248, 506] on div at bounding box center [690, 503] width 1140 height 15
click at [255, 506] on div at bounding box center [690, 503] width 1140 height 15
click at [265, 505] on div at bounding box center [690, 503] width 1140 height 15
click at [274, 503] on div at bounding box center [690, 503] width 1140 height 15
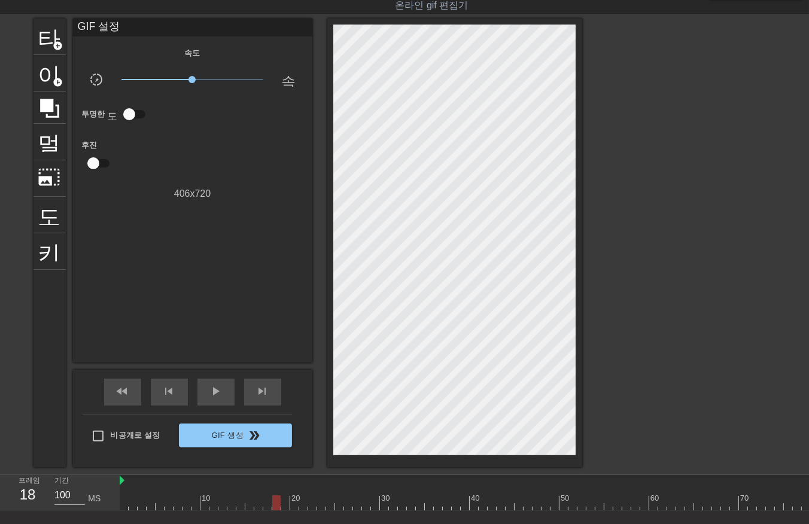
click at [284, 503] on div at bounding box center [690, 503] width 1140 height 15
click at [292, 503] on div at bounding box center [690, 503] width 1140 height 15
click at [301, 503] on div at bounding box center [690, 503] width 1140 height 15
click at [309, 503] on div at bounding box center [690, 503] width 1140 height 15
click at [318, 503] on div at bounding box center [690, 503] width 1140 height 15
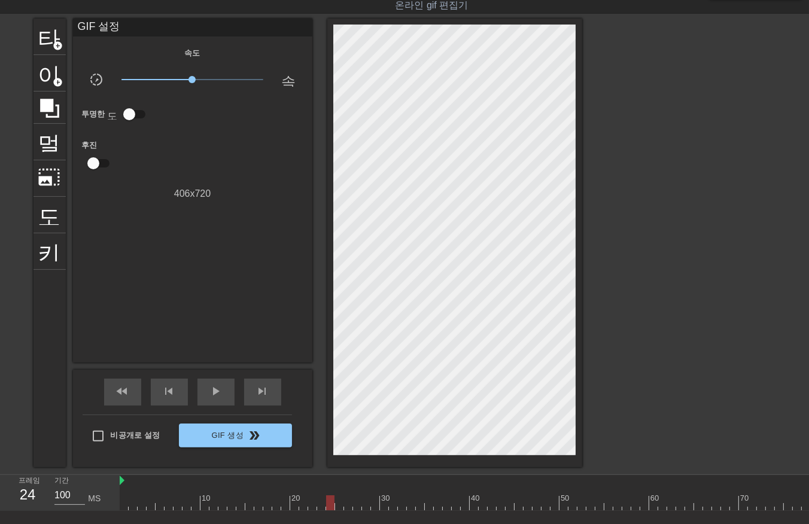
click at [330, 500] on div at bounding box center [690, 503] width 1140 height 15
click at [336, 500] on div at bounding box center [690, 503] width 1140 height 15
drag, startPoint x: 344, startPoint y: 502, endPoint x: 351, endPoint y: 505, distance: 7.5
click at [344, 503] on div at bounding box center [690, 503] width 1140 height 15
click at [354, 505] on div at bounding box center [690, 503] width 1140 height 15
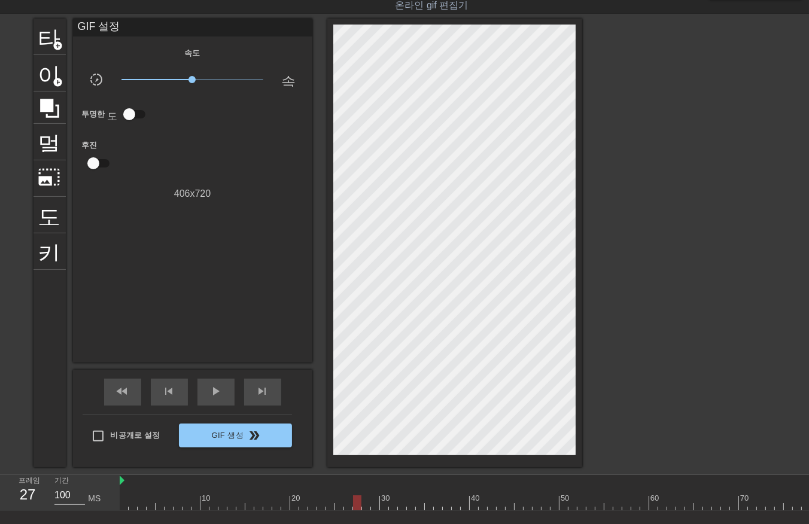
click at [364, 503] on div at bounding box center [690, 503] width 1140 height 15
drag, startPoint x: 376, startPoint y: 500, endPoint x: 385, endPoint y: 506, distance: 10.5
click at [376, 502] on div at bounding box center [690, 503] width 1140 height 15
click at [383, 504] on div at bounding box center [690, 503] width 1140 height 15
click at [393, 502] on div at bounding box center [690, 503] width 1140 height 15
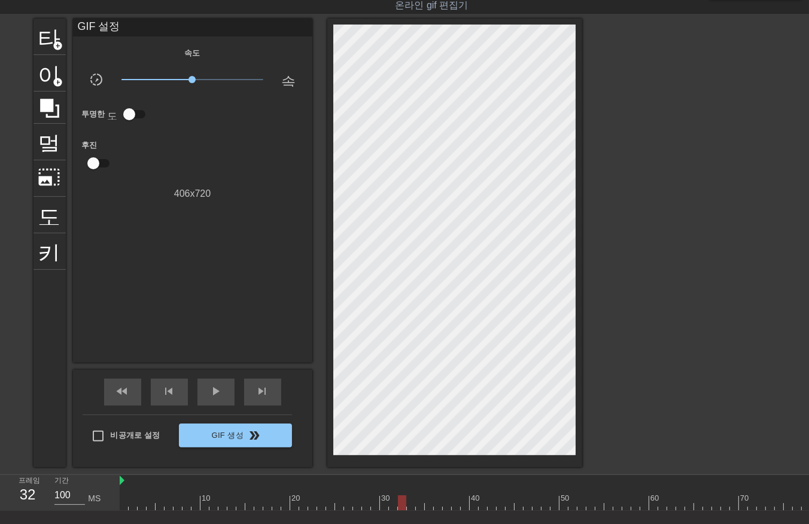
click at [401, 503] on div at bounding box center [690, 503] width 1140 height 15
drag, startPoint x: 409, startPoint y: 501, endPoint x: 414, endPoint y: 505, distance: 6.8
click at [409, 503] on div at bounding box center [690, 503] width 1140 height 15
click at [417, 505] on div at bounding box center [690, 503] width 1140 height 15
click at [425, 505] on div at bounding box center [690, 503] width 1140 height 15
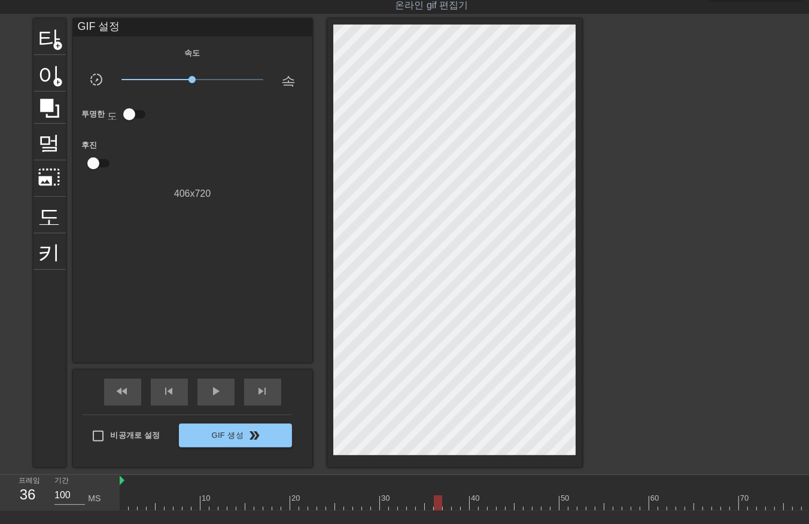
drag, startPoint x: 435, startPoint y: 503, endPoint x: 439, endPoint y: 509, distance: 7.3
click at [435, 507] on div at bounding box center [690, 503] width 1140 height 15
drag, startPoint x: 448, startPoint y: 503, endPoint x: 455, endPoint y: 506, distance: 7.6
click at [448, 506] on div at bounding box center [690, 503] width 1140 height 15
click at [453, 504] on div at bounding box center [690, 503] width 1140 height 15
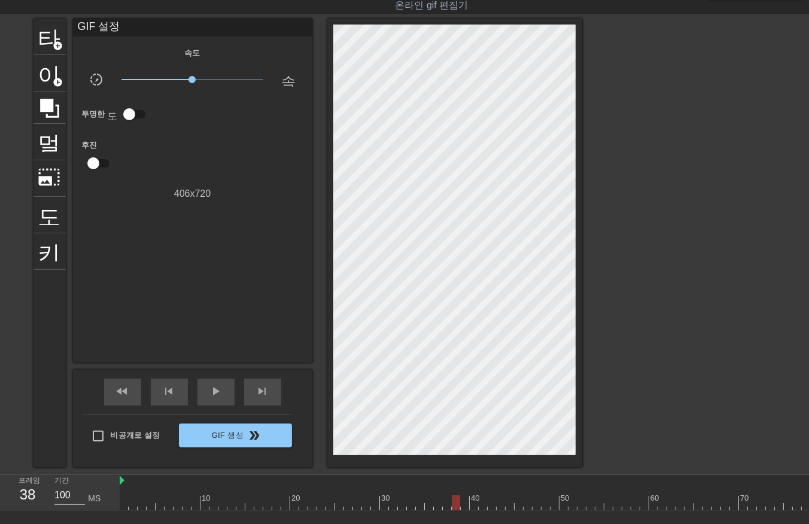
click at [462, 503] on div at bounding box center [690, 503] width 1140 height 15
click at [472, 506] on div at bounding box center [690, 503] width 1140 height 15
drag, startPoint x: 482, startPoint y: 502, endPoint x: 486, endPoint y: 508, distance: 7.3
click at [482, 505] on div at bounding box center [690, 503] width 1140 height 15
click at [493, 503] on div at bounding box center [690, 503] width 1140 height 15
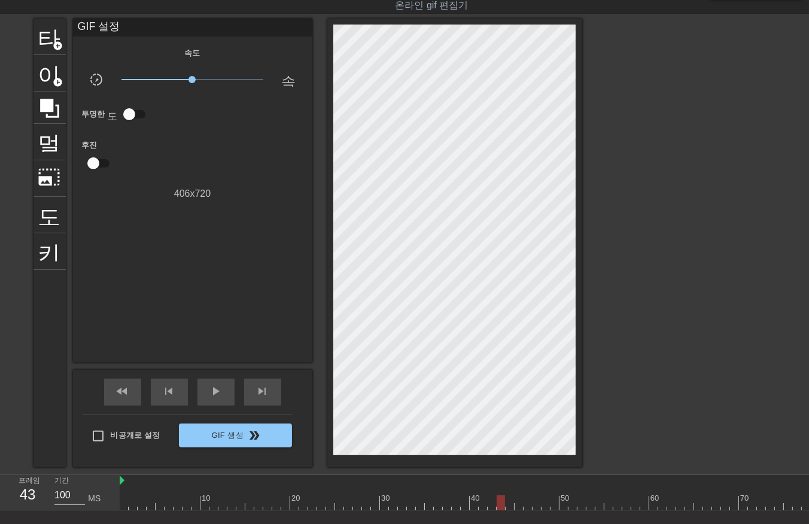
click at [501, 502] on div at bounding box center [690, 503] width 1140 height 15
drag, startPoint x: 511, startPoint y: 500, endPoint x: 515, endPoint y: 505, distance: 6.4
click at [511, 503] on div at bounding box center [690, 503] width 1140 height 15
click at [518, 504] on div at bounding box center [690, 503] width 1140 height 15
click at [526, 503] on div at bounding box center [690, 503] width 1140 height 15
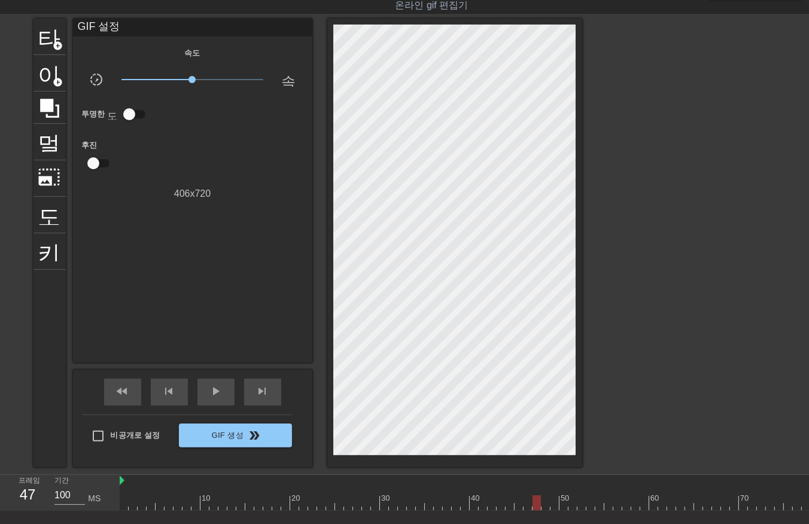
click at [537, 502] on div at bounding box center [690, 503] width 1140 height 15
click at [544, 501] on div at bounding box center [690, 503] width 1140 height 15
click at [552, 500] on div at bounding box center [690, 503] width 1140 height 15
click at [564, 503] on div at bounding box center [690, 503] width 1140 height 15
drag, startPoint x: 570, startPoint y: 501, endPoint x: 581, endPoint y: 505, distance: 10.8
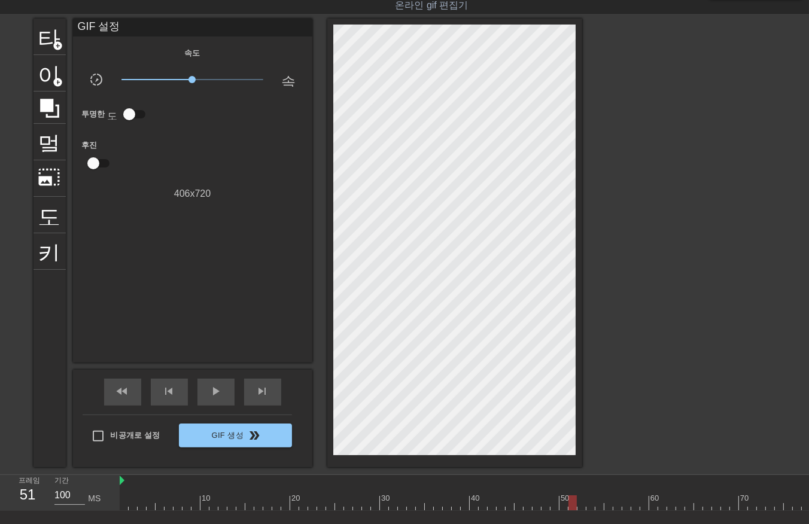
click at [572, 505] on div at bounding box center [690, 503] width 1140 height 15
drag, startPoint x: 581, startPoint y: 500, endPoint x: 589, endPoint y: 504, distance: 9.4
click at [581, 503] on div at bounding box center [690, 503] width 1140 height 15
click at [570, 503] on div at bounding box center [690, 503] width 1140 height 15
